Goal: Transaction & Acquisition: Purchase product/service

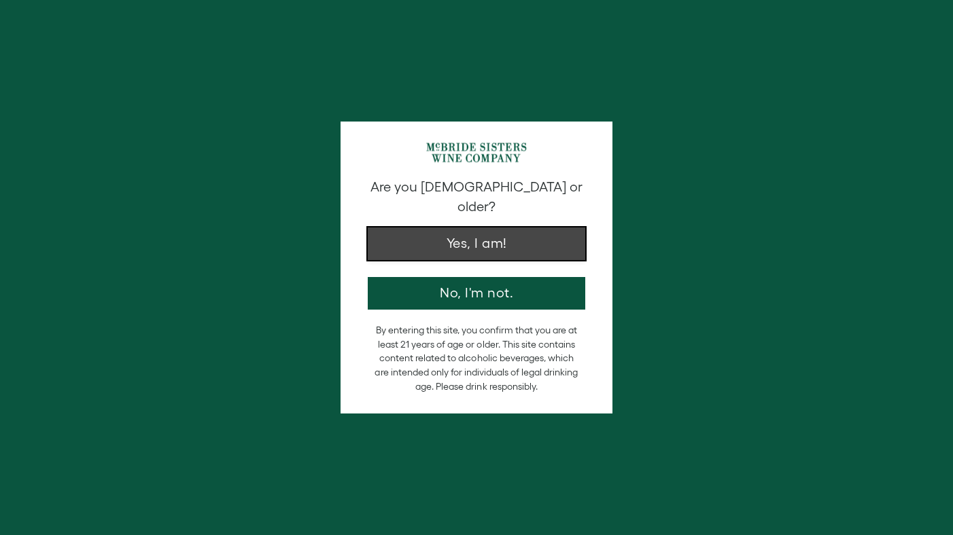
click at [461, 236] on button "Yes, I am!" at bounding box center [476, 244] width 217 height 33
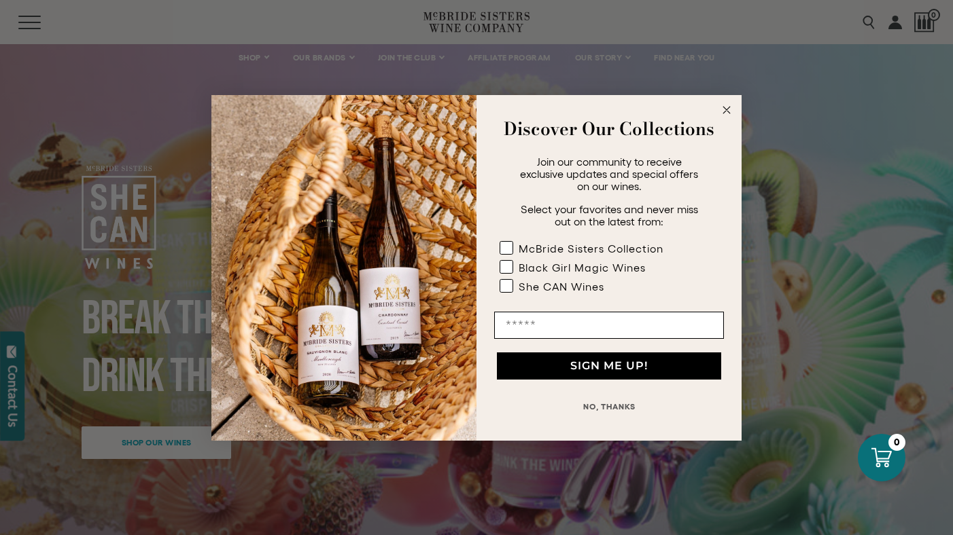
click at [728, 111] on icon "Close dialog" at bounding box center [726, 110] width 7 height 7
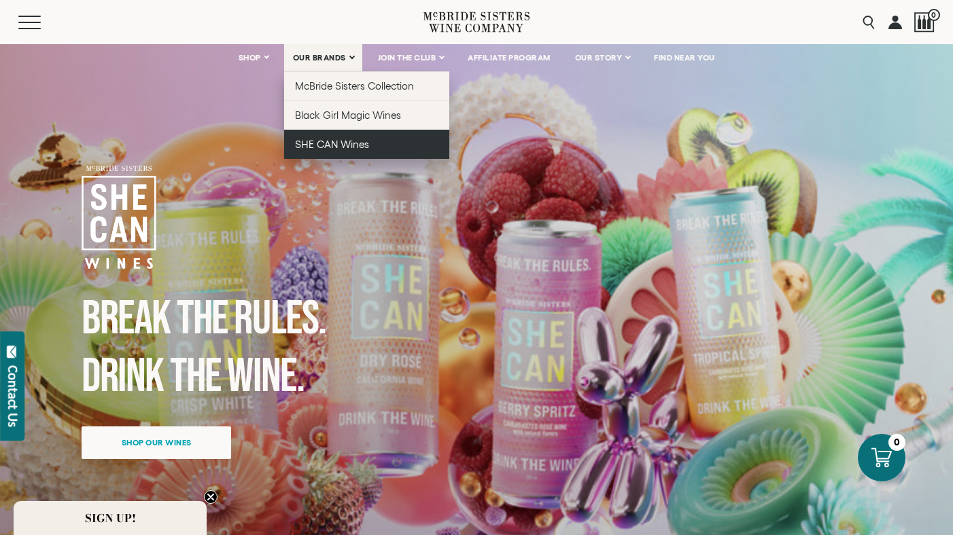
click at [324, 152] on link "SHE CAN Wines" at bounding box center [366, 144] width 165 height 29
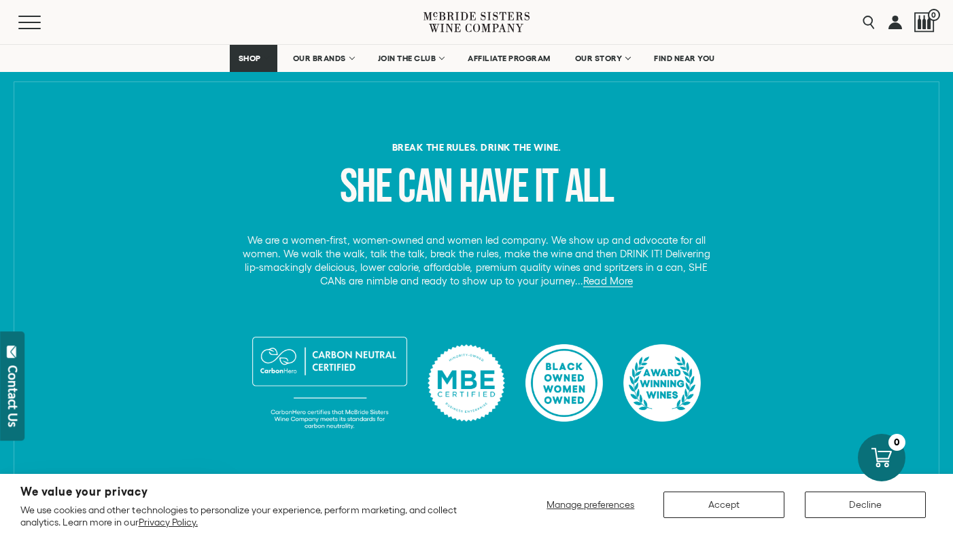
scroll to position [488, 0]
